Goal: Complete application form

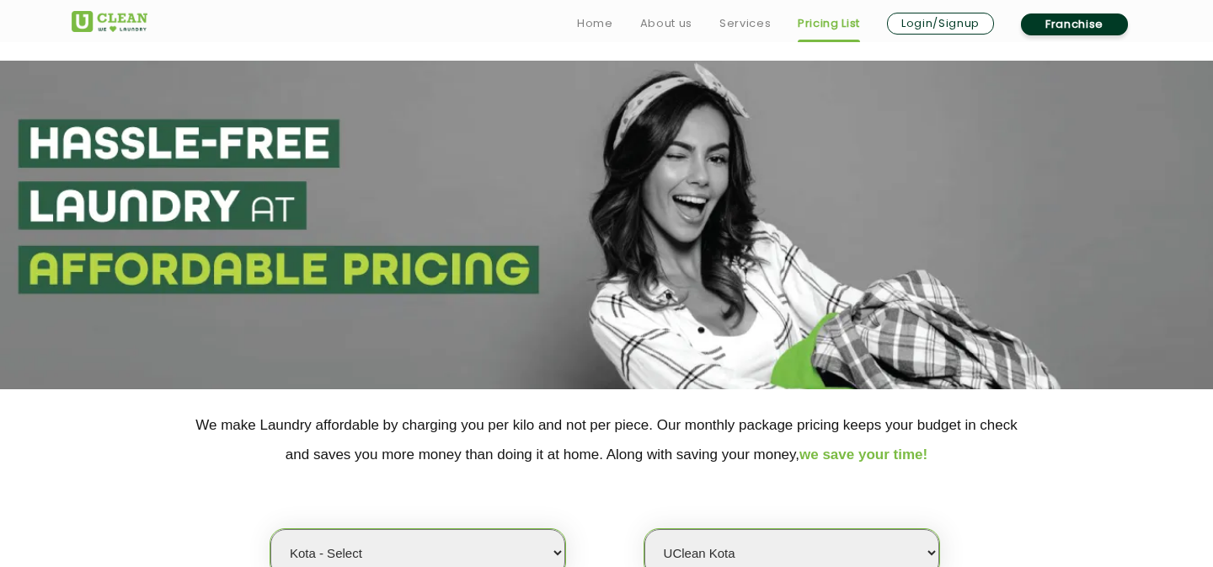
select select "202"
select select "598"
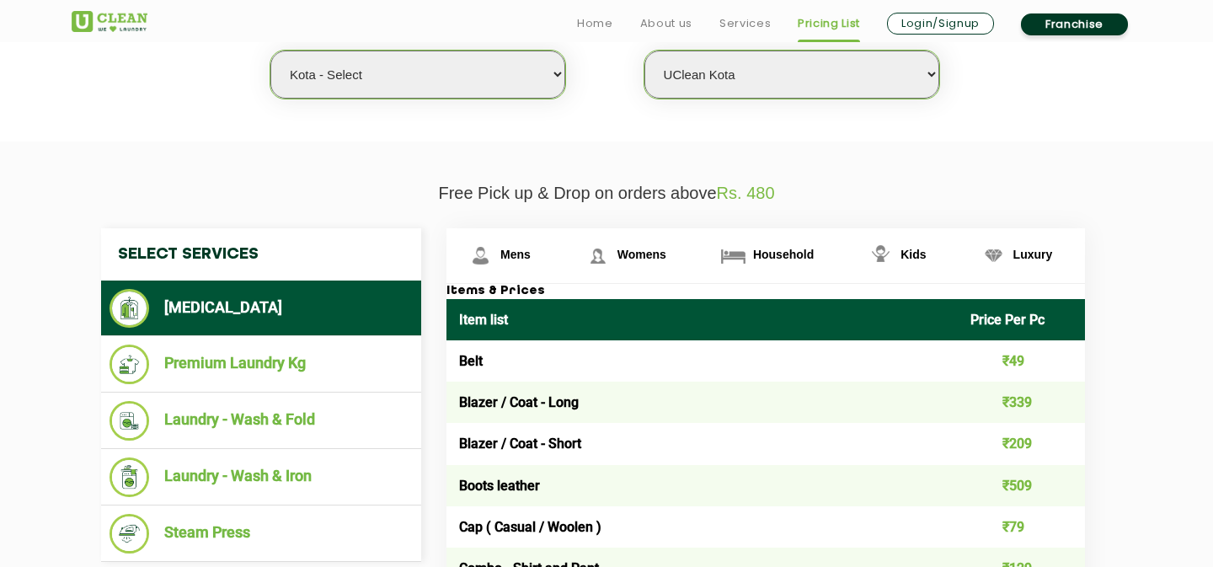
scroll to position [499, 0]
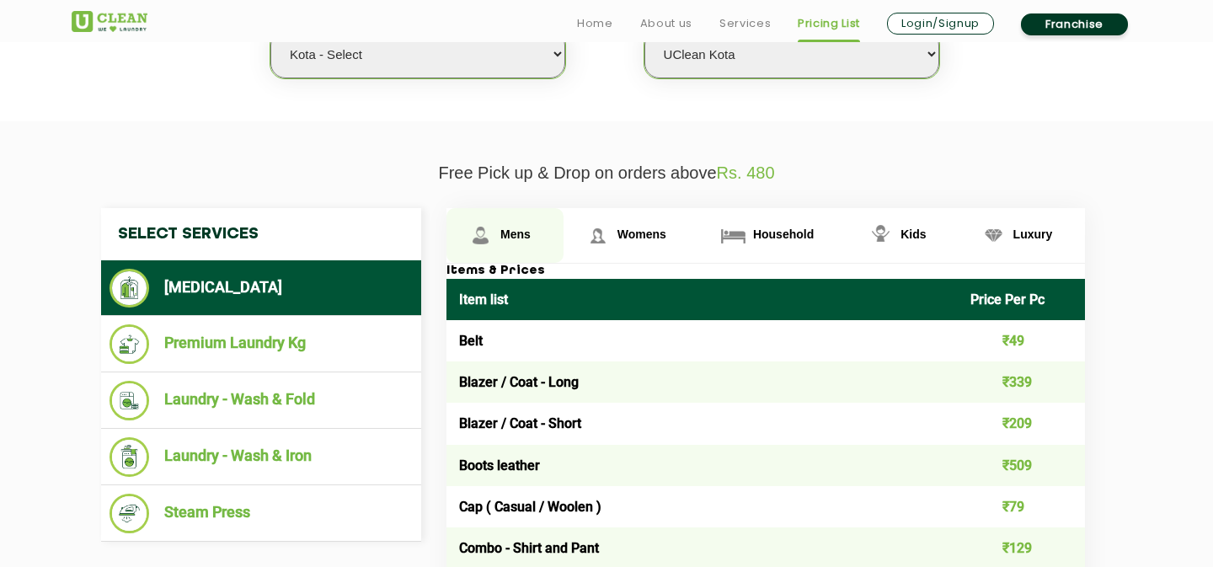
click at [516, 251] on link "Mens" at bounding box center [505, 235] width 117 height 55
click at [516, 240] on span "Mens" at bounding box center [515, 233] width 30 height 13
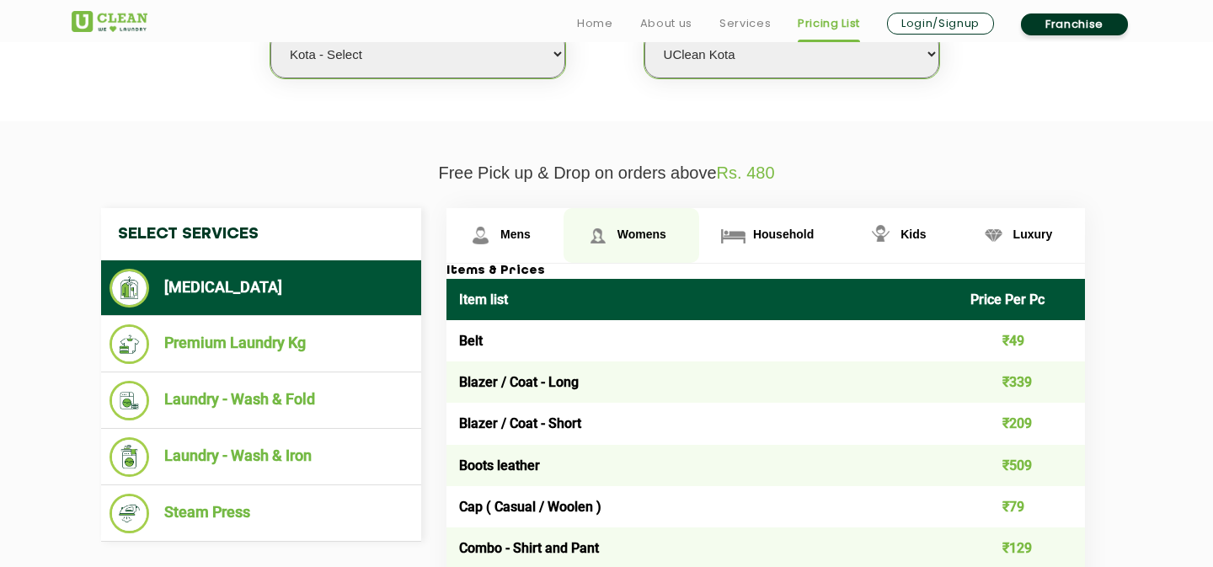
click at [634, 241] on span "Womens" at bounding box center [642, 233] width 49 height 13
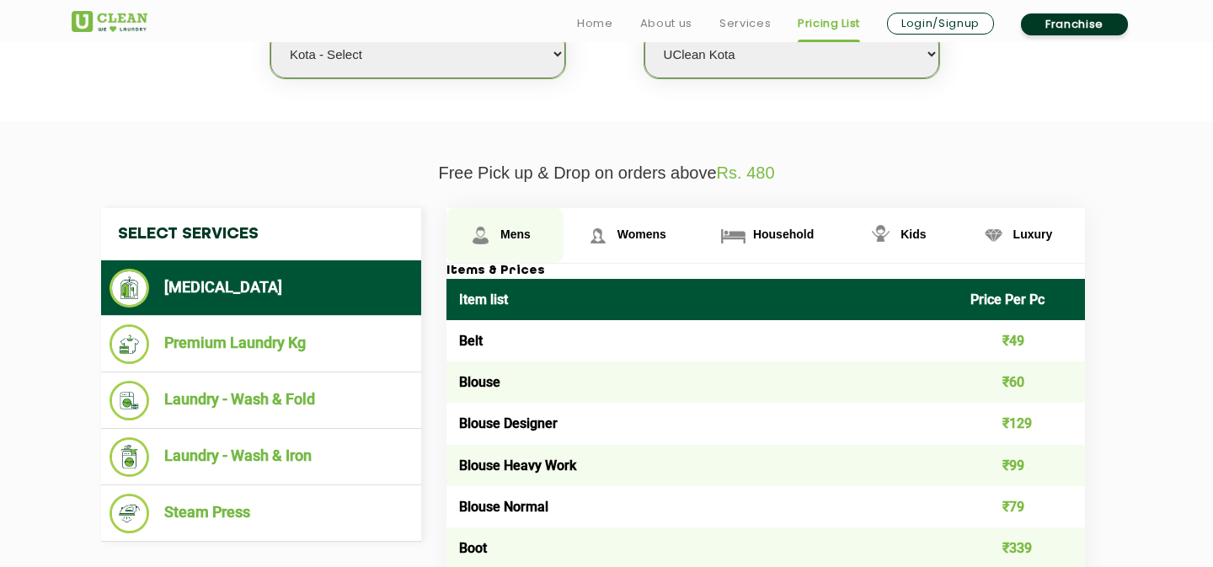
click at [466, 228] on img at bounding box center [480, 235] width 29 height 29
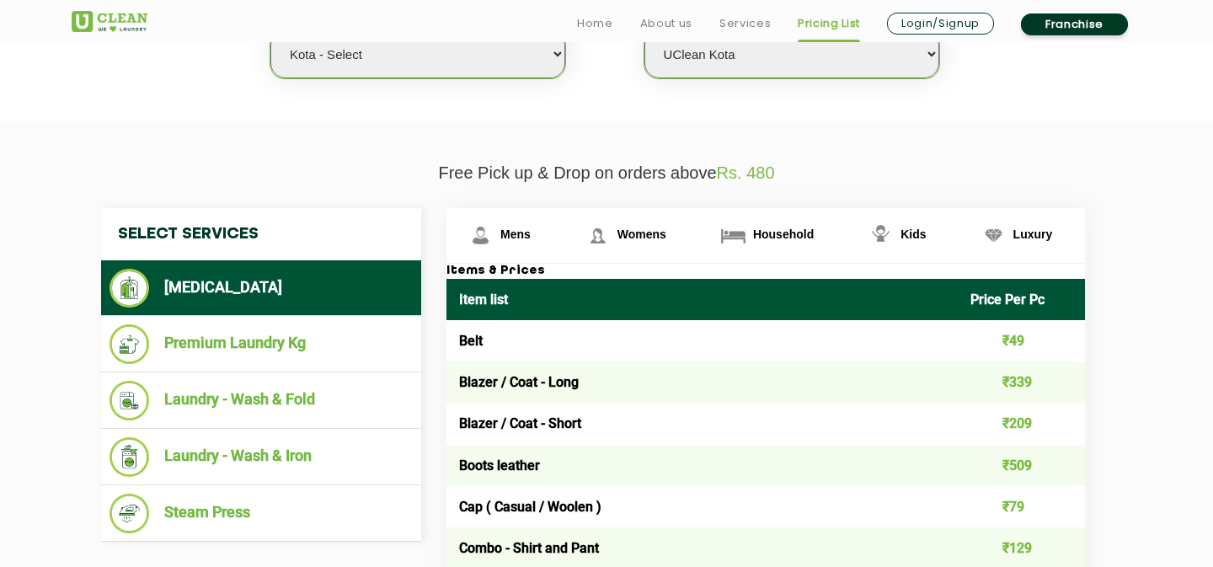
click at [761, 176] on span "Rs. 480" at bounding box center [746, 172] width 58 height 19
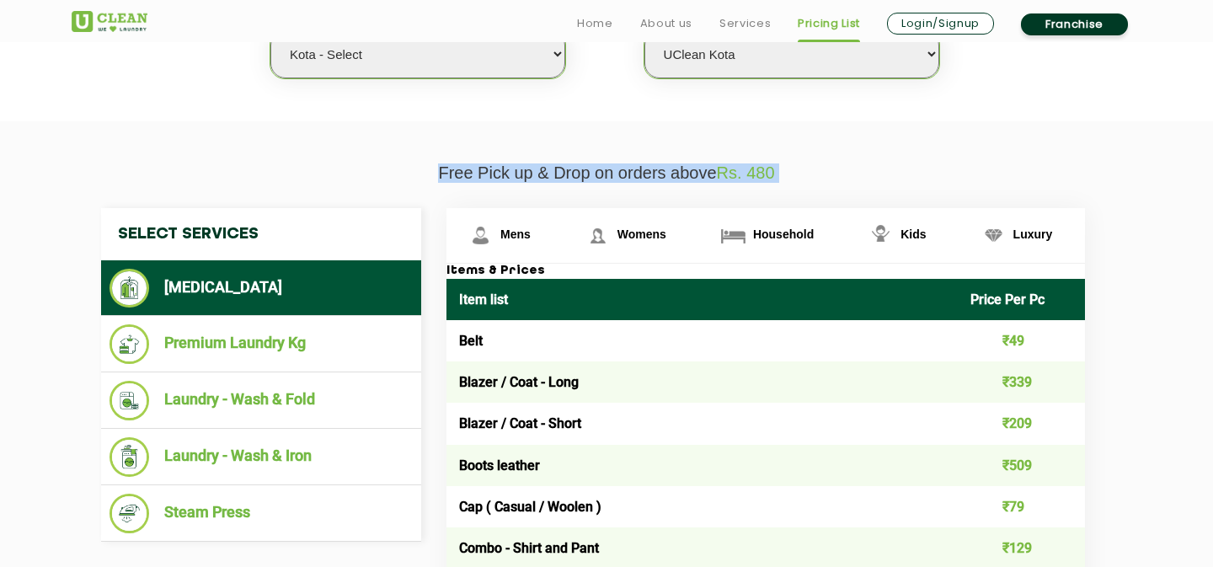
click at [761, 176] on span "Rs. 480" at bounding box center [746, 172] width 58 height 19
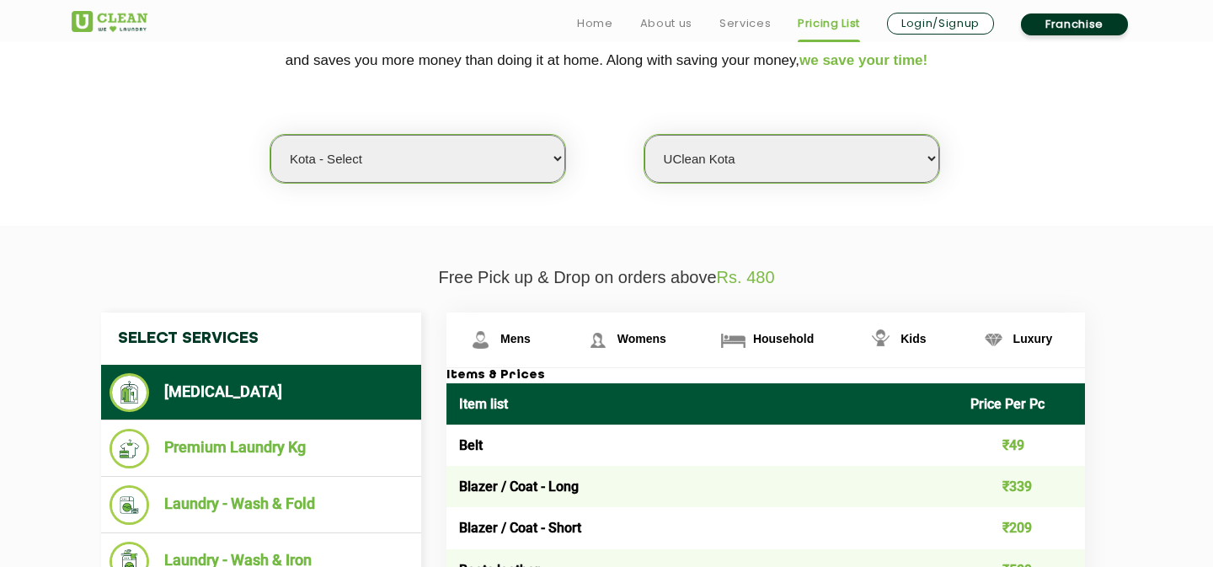
scroll to position [398, 0]
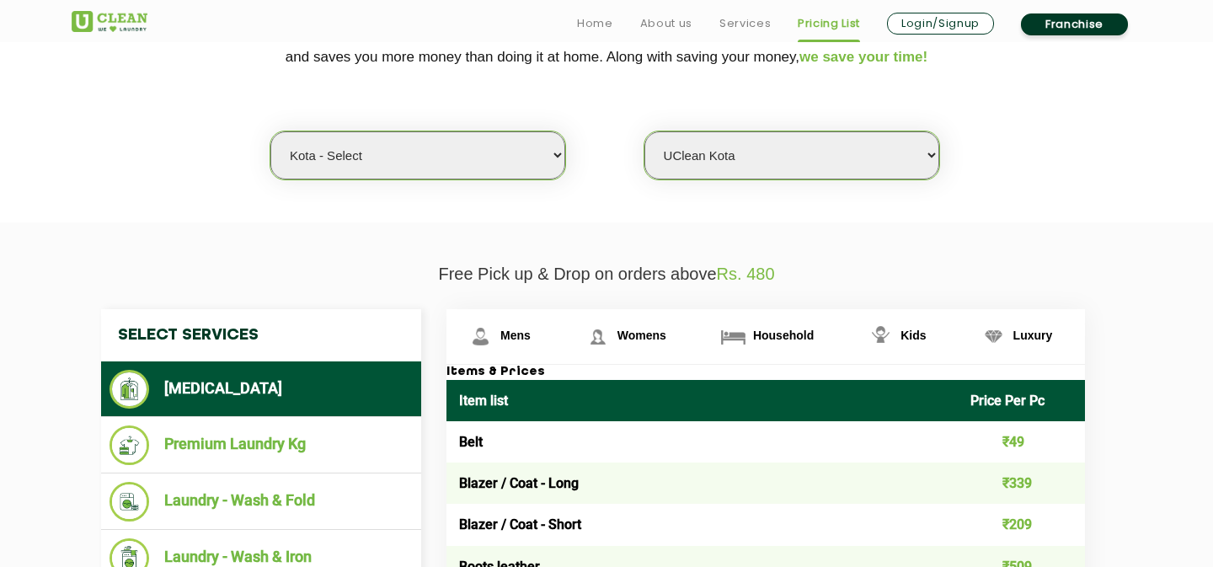
click at [1093, 24] on link "Franchise" at bounding box center [1074, 24] width 107 height 22
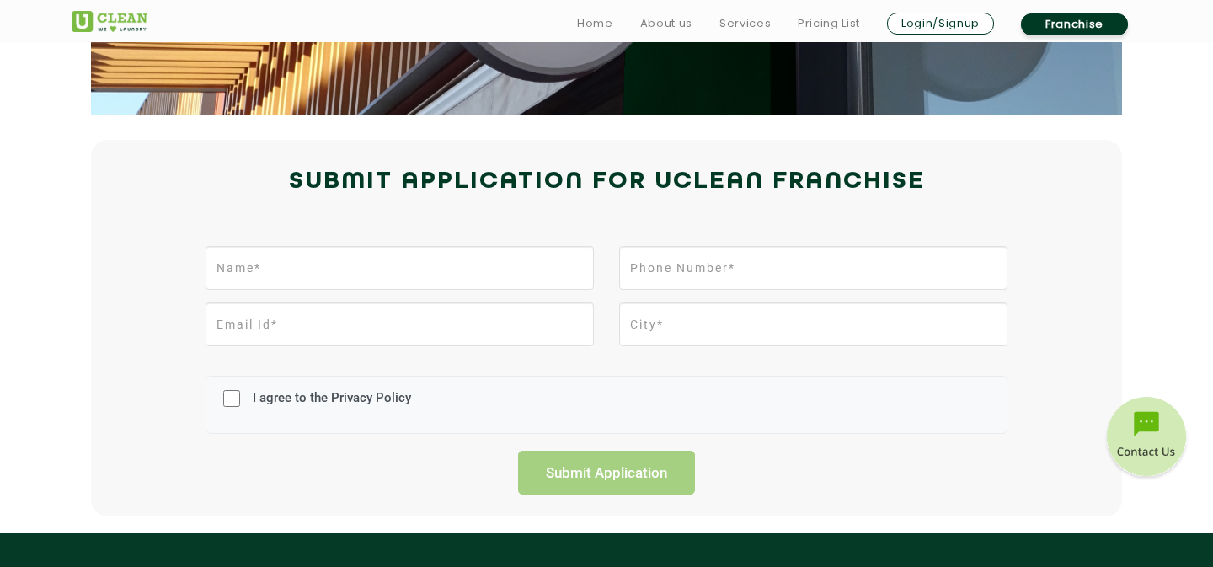
scroll to position [309, 0]
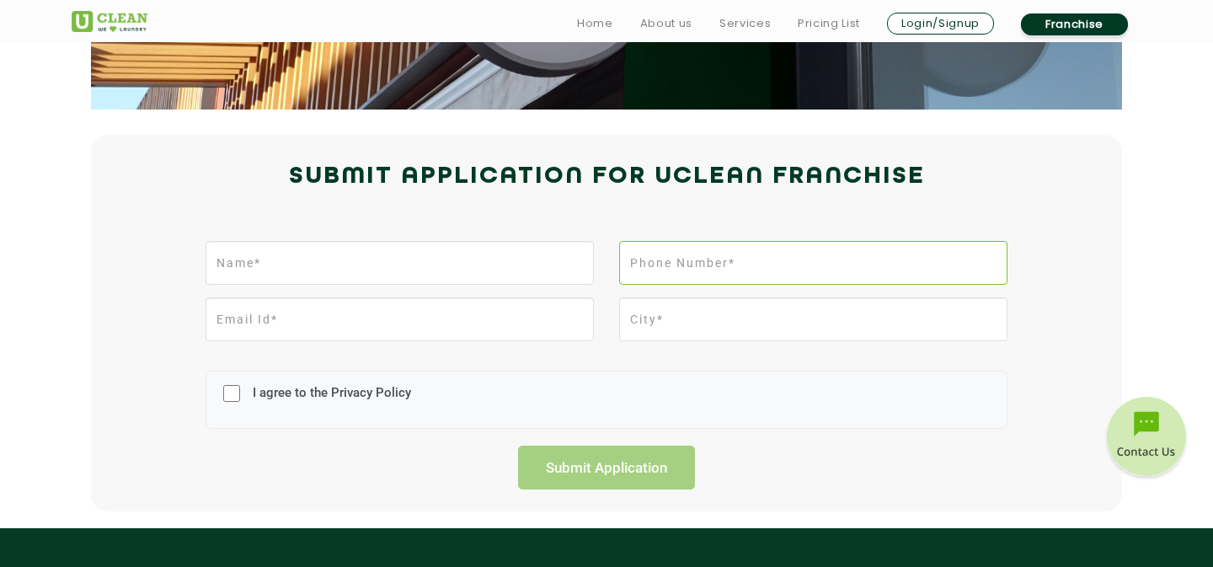
click at [733, 263] on input "tel" at bounding box center [813, 263] width 388 height 44
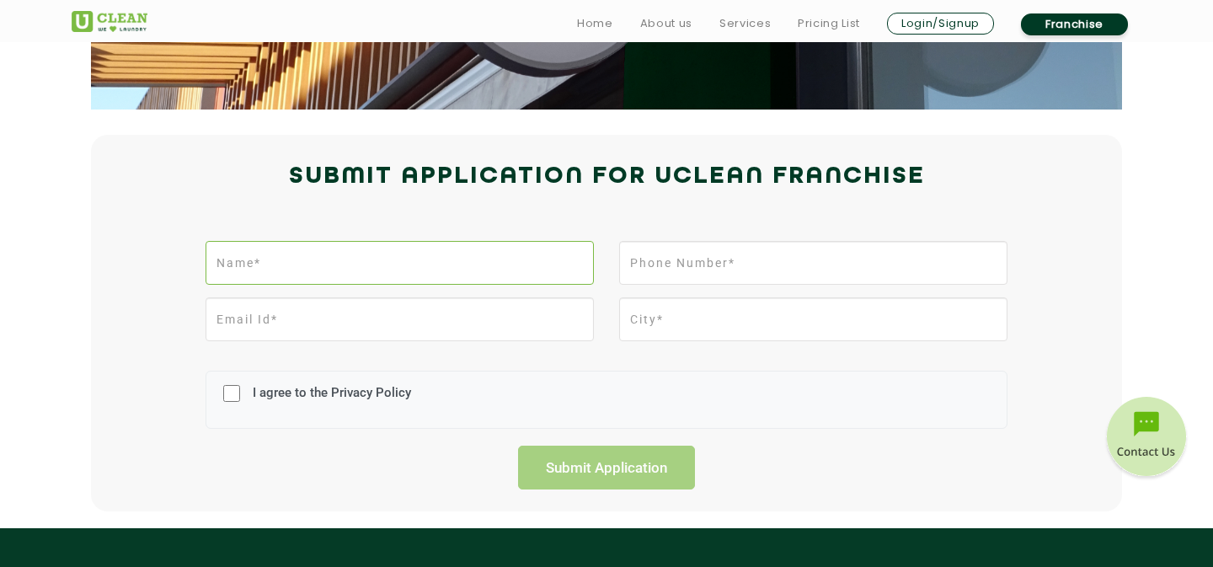
click at [437, 265] on input "text" at bounding box center [400, 263] width 388 height 44
click at [474, 352] on div at bounding box center [400, 325] width 414 height 56
click at [749, 306] on input "text" at bounding box center [813, 319] width 388 height 44
click at [1087, 279] on div "I agree to the Privacy Policy Submit Application" at bounding box center [606, 361] width 1095 height 257
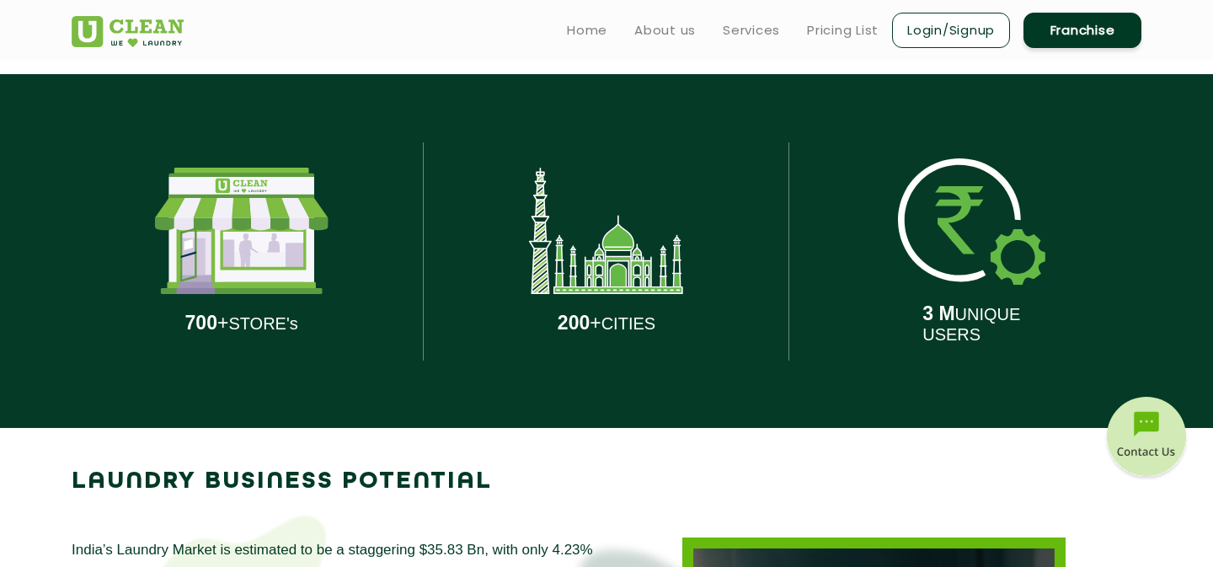
scroll to position [763, 0]
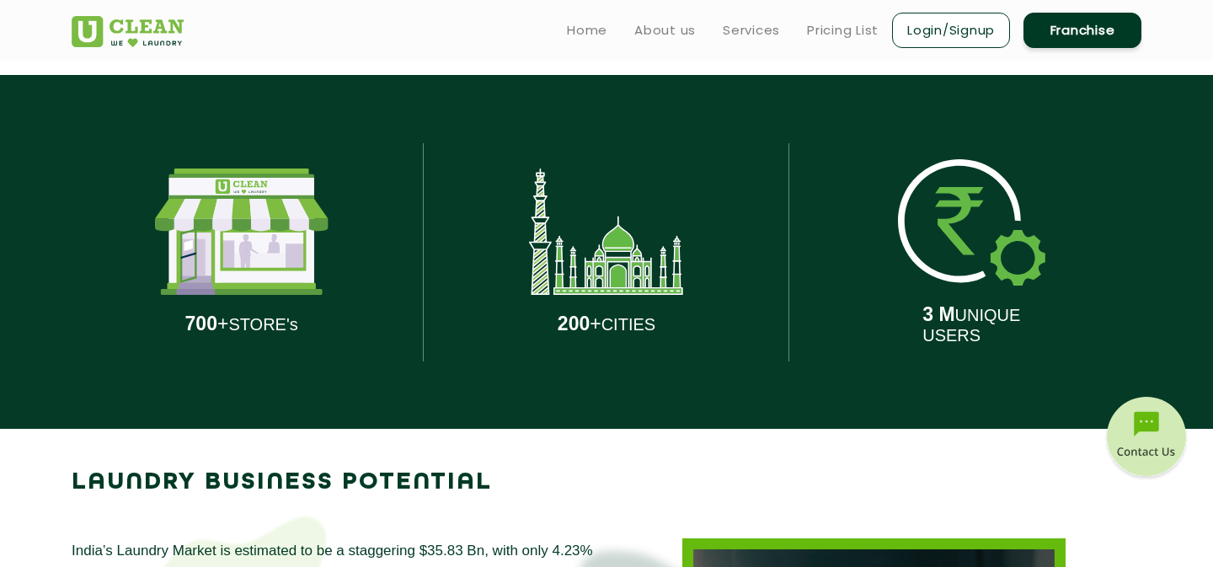
click at [1057, 296] on div "3 M UNIQUE USERS" at bounding box center [972, 252] width 340 height 354
click at [1105, 335] on div "3 M UNIQUE USERS" at bounding box center [972, 252] width 340 height 354
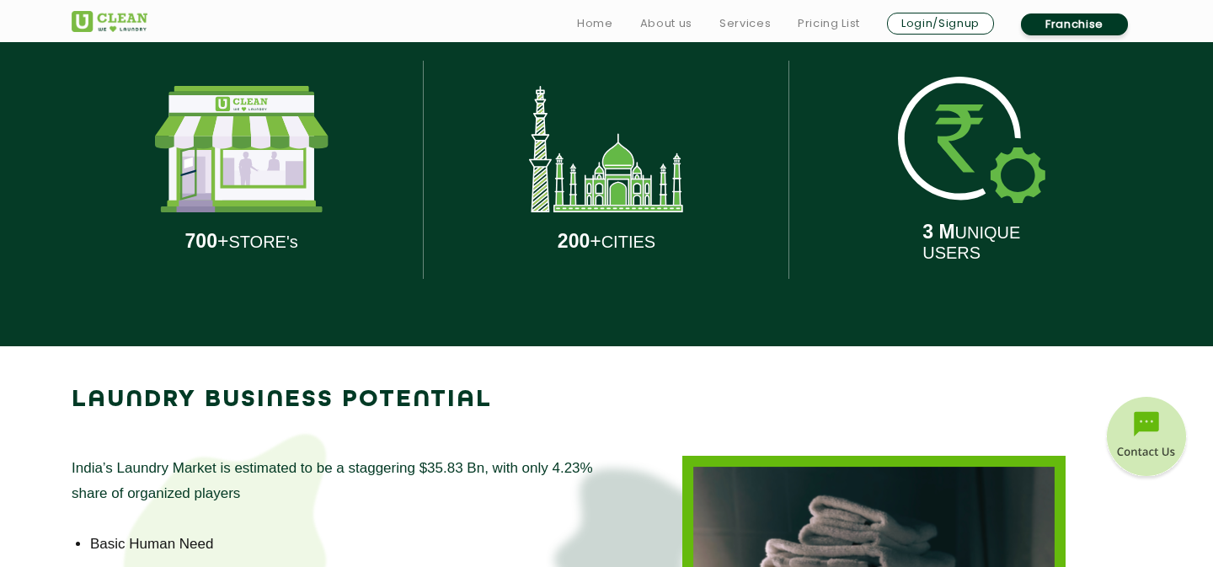
click at [1153, 302] on div "3 M UNIQUE USERS" at bounding box center [971, 169] width 365 height 354
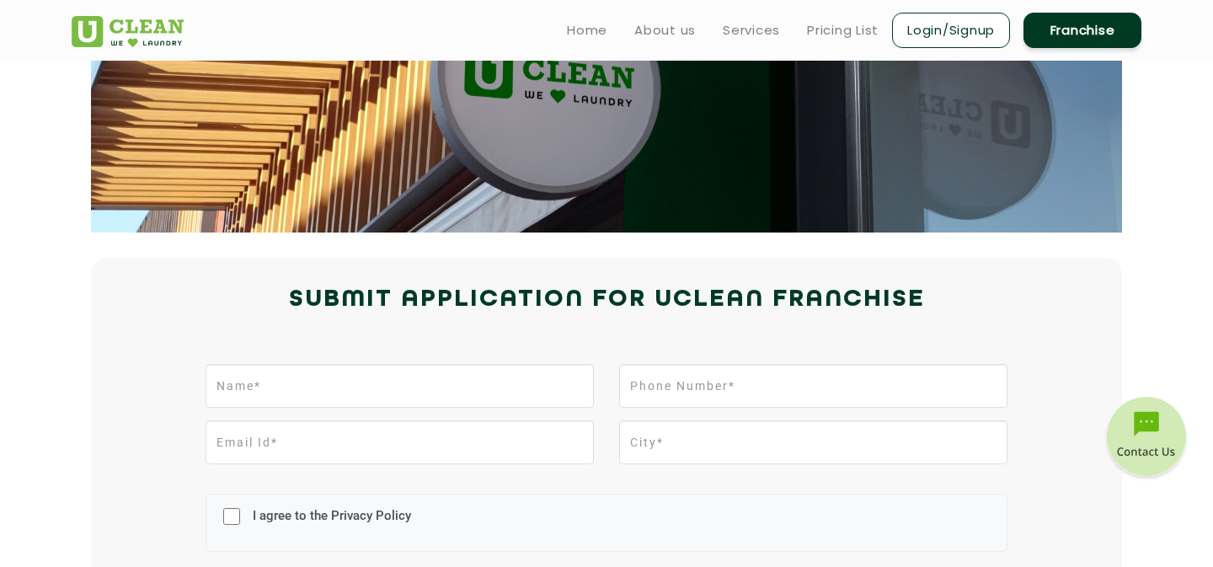
scroll to position [0, 0]
